Goal: Find specific page/section: Find specific page/section

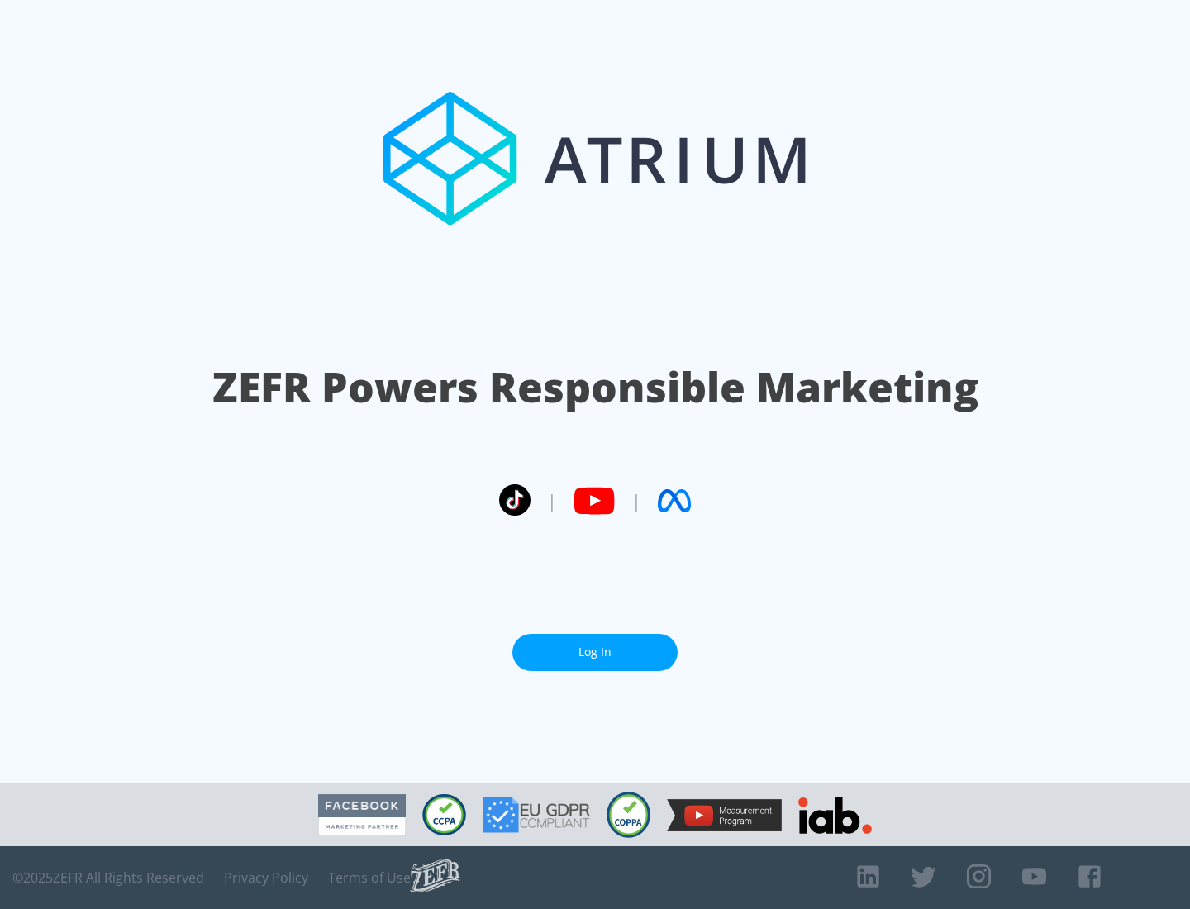
click at [595, 645] on link "Log In" at bounding box center [594, 652] width 165 height 37
